Goal: Information Seeking & Learning: Learn about a topic

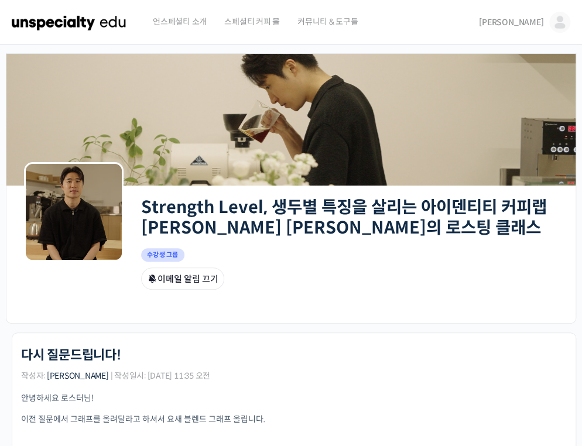
click at [60, 26] on img at bounding box center [69, 22] width 115 height 35
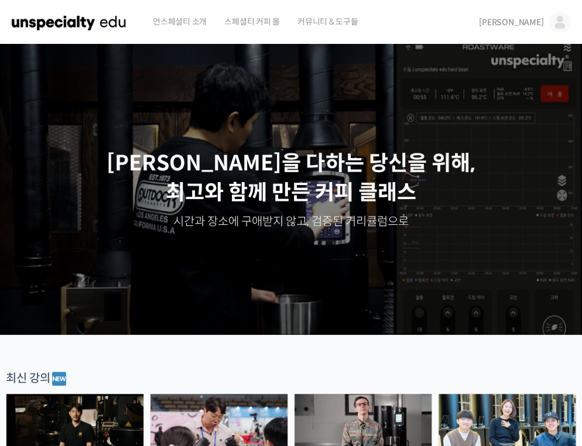
click at [553, 20] on img at bounding box center [559, 22] width 21 height 21
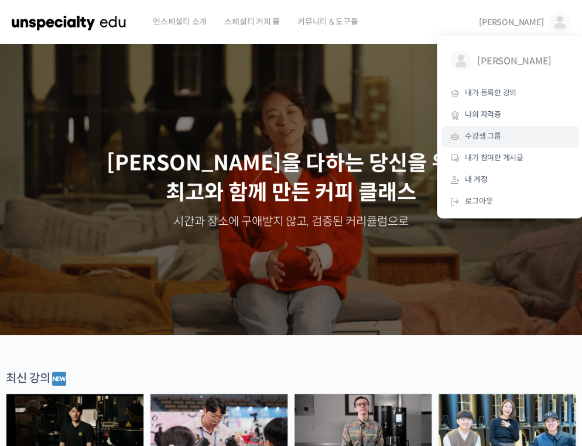
click at [481, 131] on span "수강생 그룹" at bounding box center [483, 136] width 36 height 10
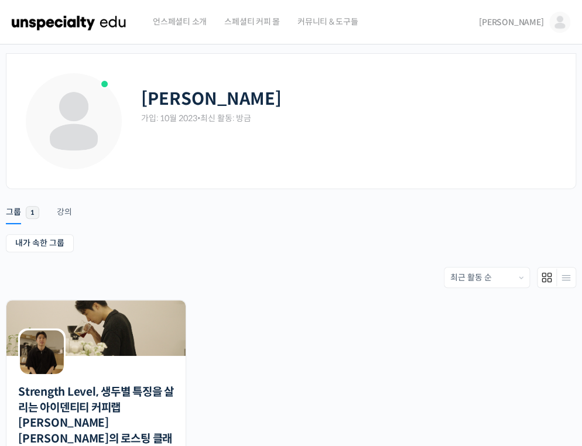
click at [292, 255] on div "내가 속한 그룹 받은 초대 내가 속한 그룹 받은 초대 Order By: 최근 활동 순 회원이 많은 순 최근에 만들어진 순 가나다 순 그룹 1 …" at bounding box center [291, 367] width 570 height 266
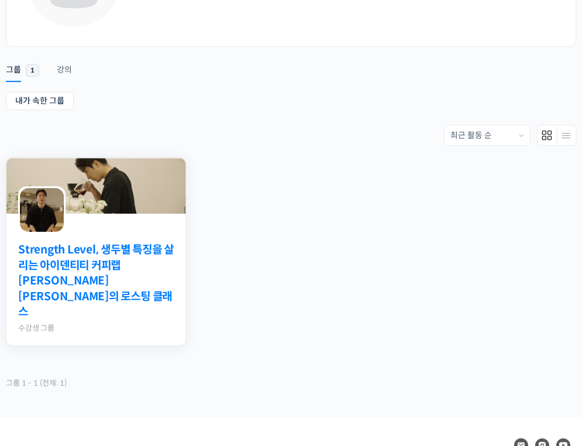
scroll to position [193, 0]
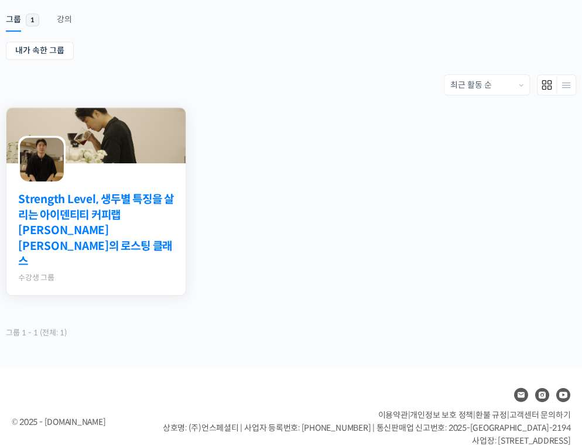
click at [141, 192] on link "Strength Level, 생두별 특징을 살리는 아이덴티티 커피랩 [PERSON_NAME] [PERSON_NAME]의 로스팅 클래스" at bounding box center [96, 231] width 156 height 78
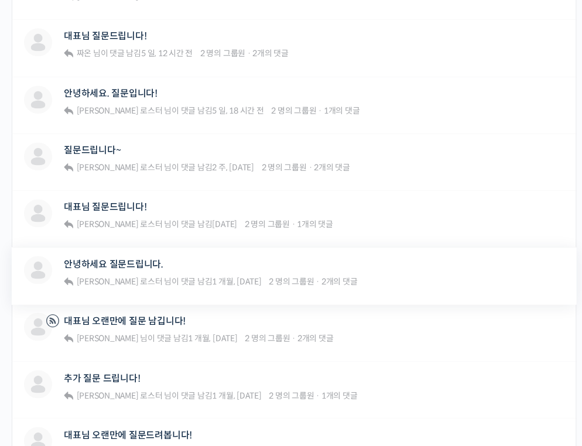
scroll to position [515, 0]
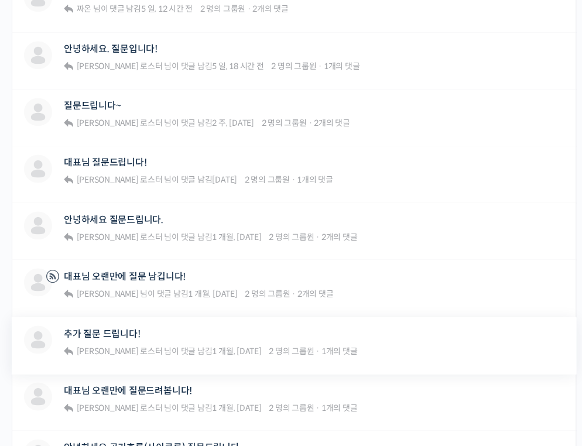
click at [194, 326] on div "추가 질문 드립니다!" at bounding box center [210, 334] width 293 height 16
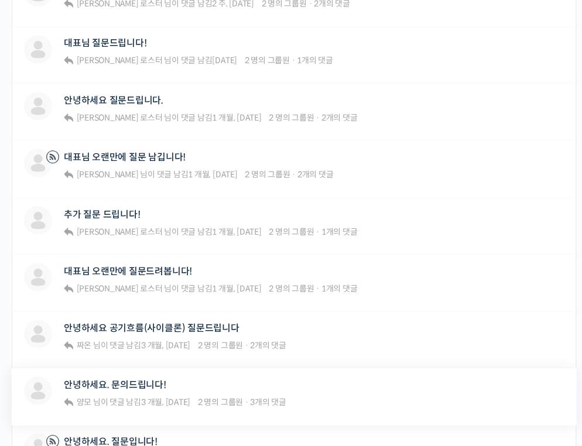
scroll to position [750, 0]
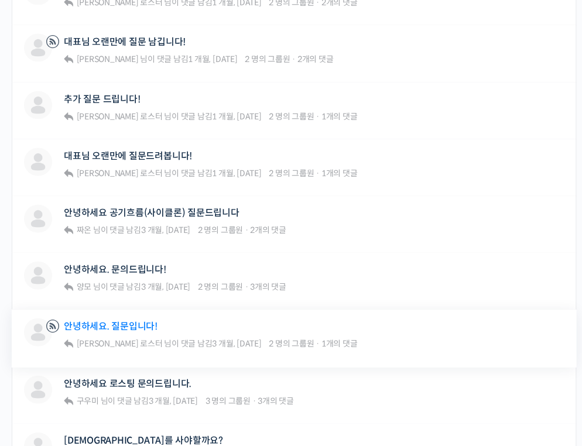
click at [122, 326] on link "안녕하세요. 질문입니다!" at bounding box center [111, 326] width 94 height 11
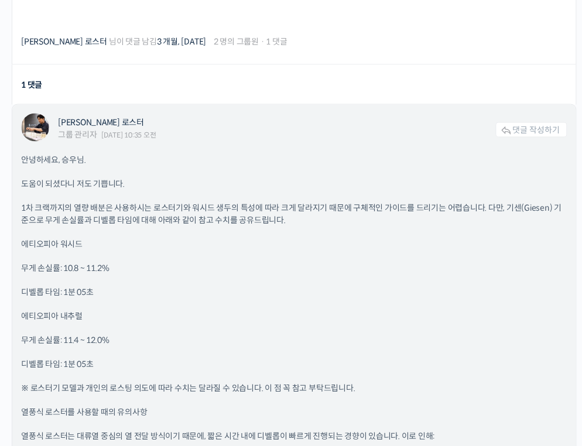
scroll to position [656, 0]
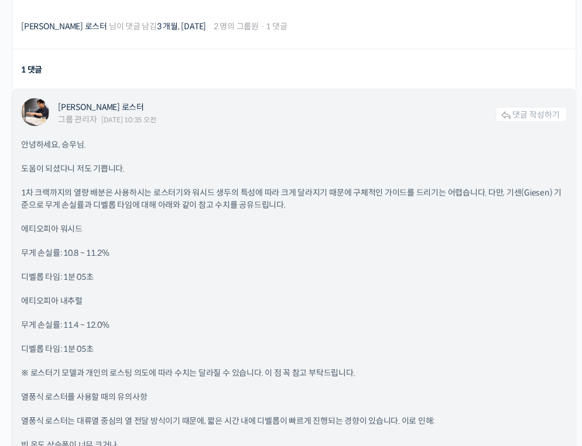
click at [227, 278] on p "디벨롭 타임: 1분 05초" at bounding box center [294, 277] width 546 height 12
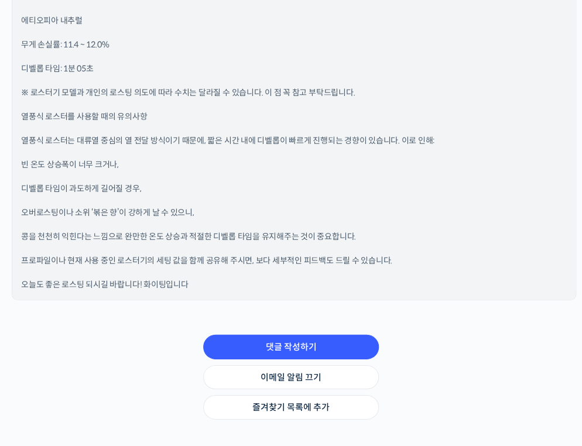
scroll to position [937, 0]
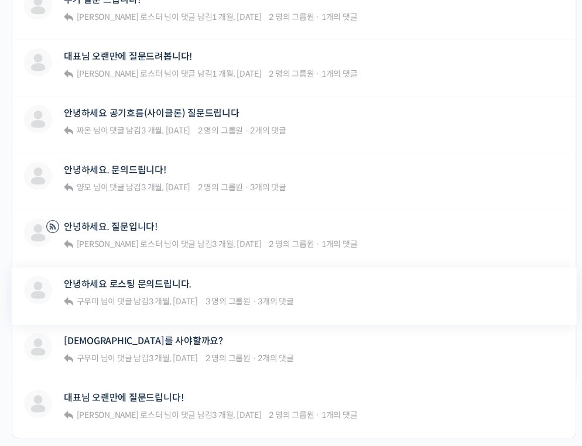
scroll to position [937, 0]
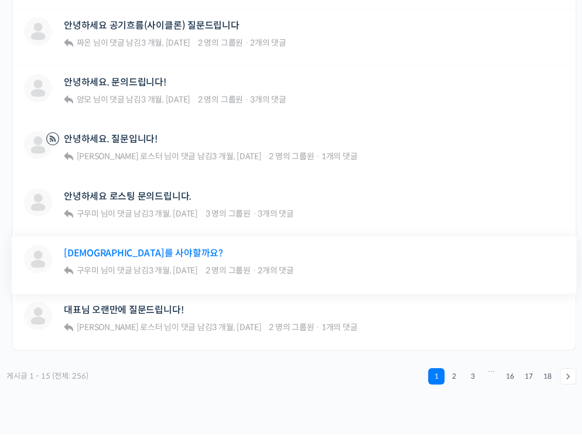
click at [122, 251] on link "[DEMOGRAPHIC_DATA]를 사야할까요?" at bounding box center [143, 253] width 159 height 11
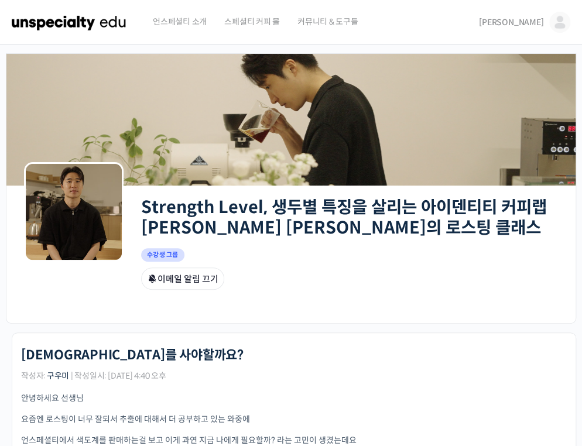
click at [244, 281] on div "그룹원 이메일 알림 끄기" at bounding box center [349, 279] width 417 height 22
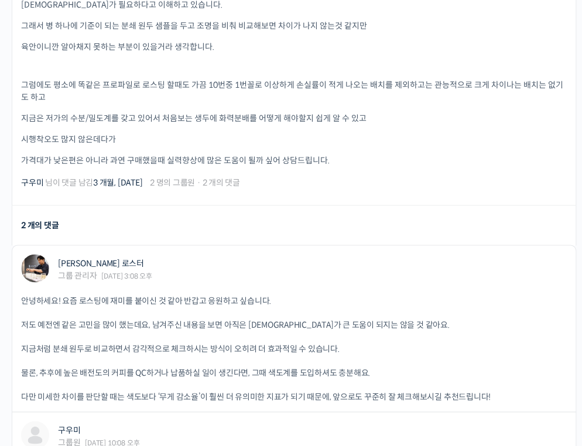
scroll to position [469, 0]
